Goal: Check status: Check status

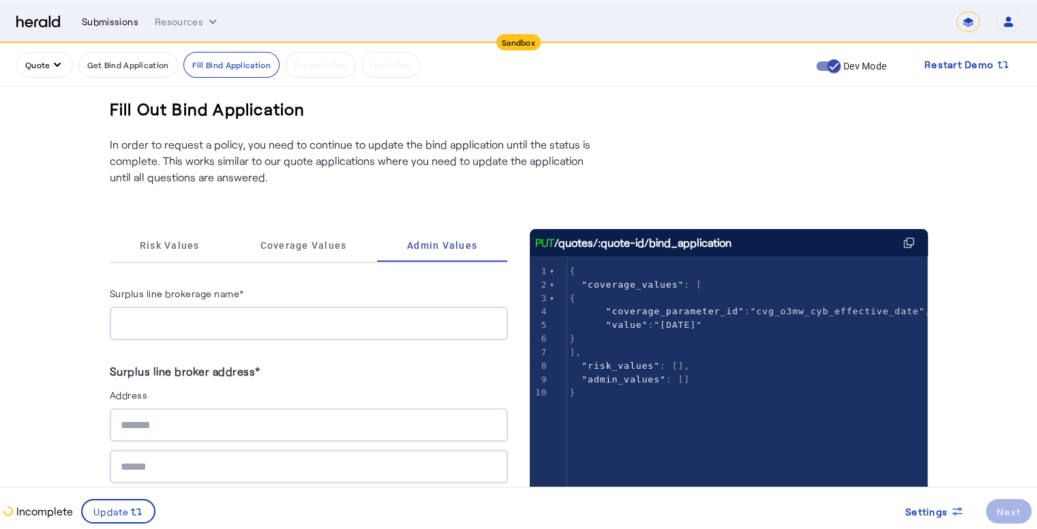
click at [115, 21] on div "Submissions" at bounding box center [110, 22] width 57 height 14
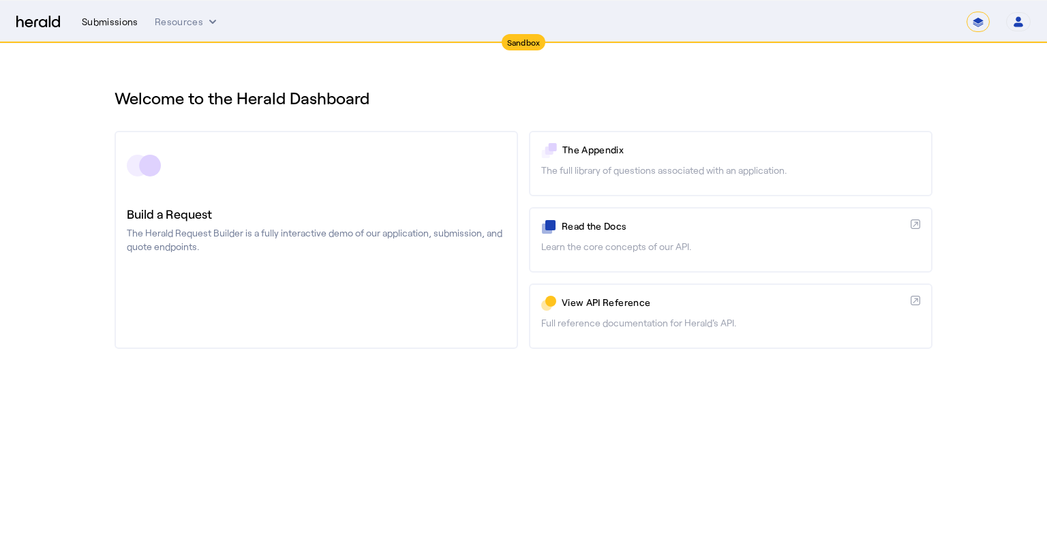
click at [127, 18] on div "Submissions" at bounding box center [110, 22] width 57 height 14
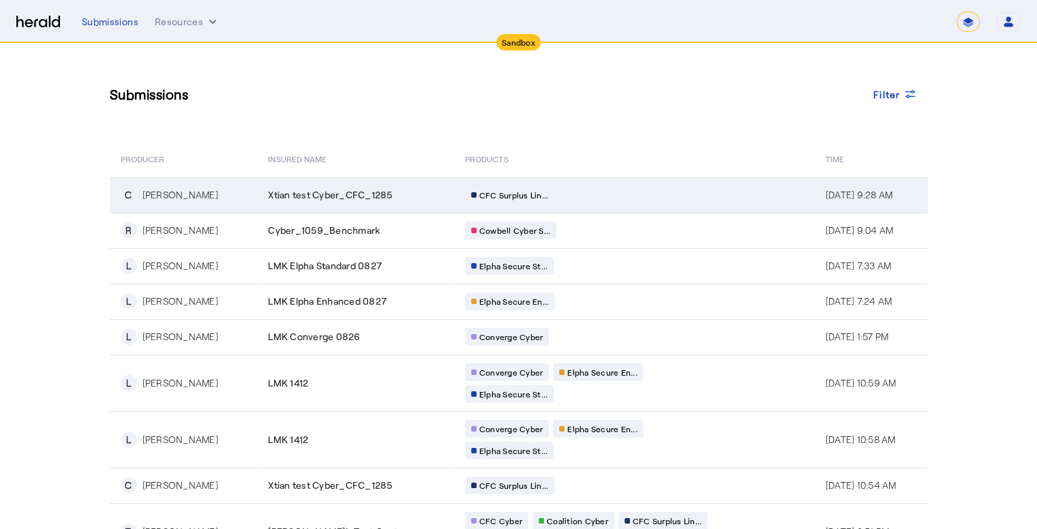
click at [368, 204] on td "Xtian test Cyber_CFC_1285" at bounding box center [355, 194] width 196 height 35
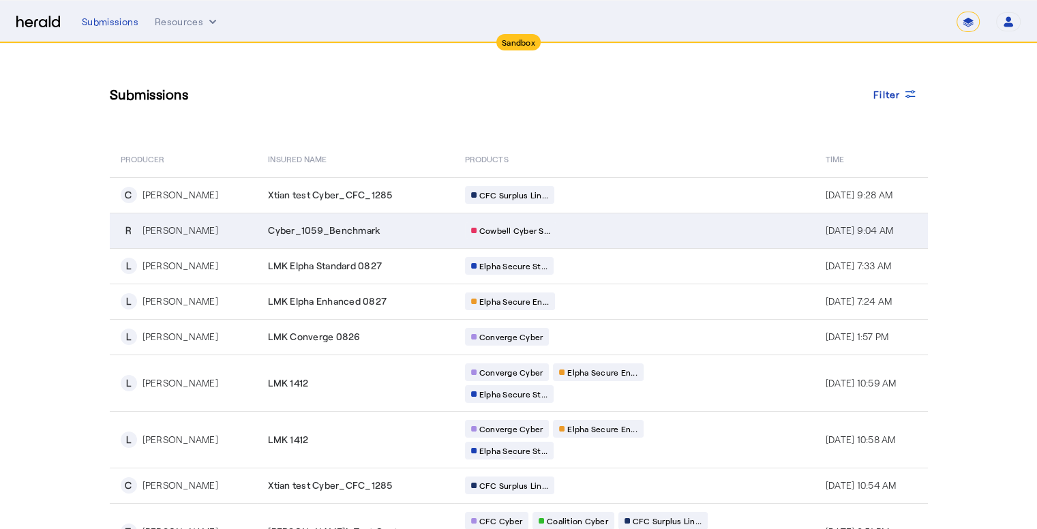
click at [202, 226] on div "[PERSON_NAME]" at bounding box center [180, 231] width 76 height 14
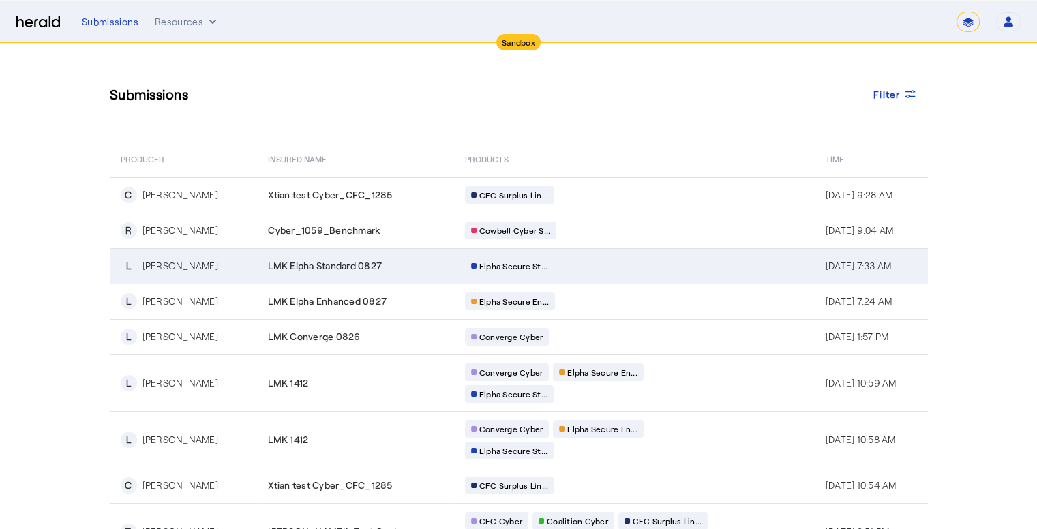
click at [213, 274] on td "L [PERSON_NAME]" at bounding box center [184, 265] width 148 height 35
